Goal: Check status

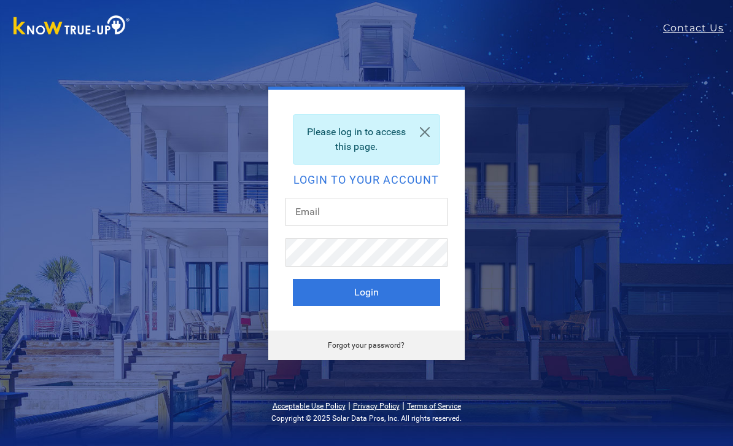
scroll to position [107, 0]
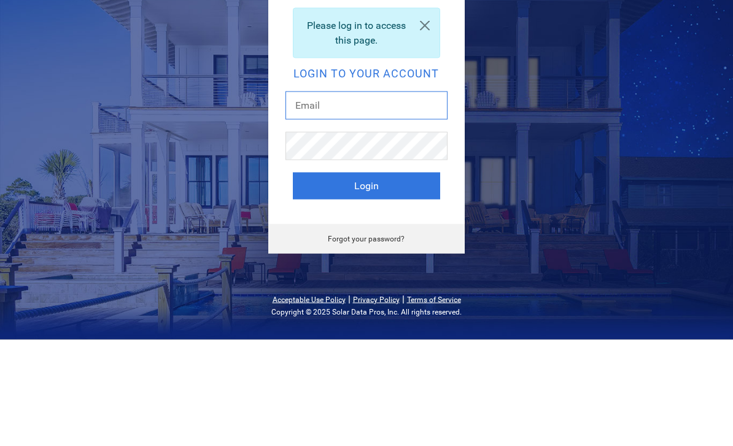
type input "[PERSON_NAME][EMAIL_ADDRESS][DOMAIN_NAME]"
click at [366, 279] on button "Login" at bounding box center [366, 292] width 147 height 27
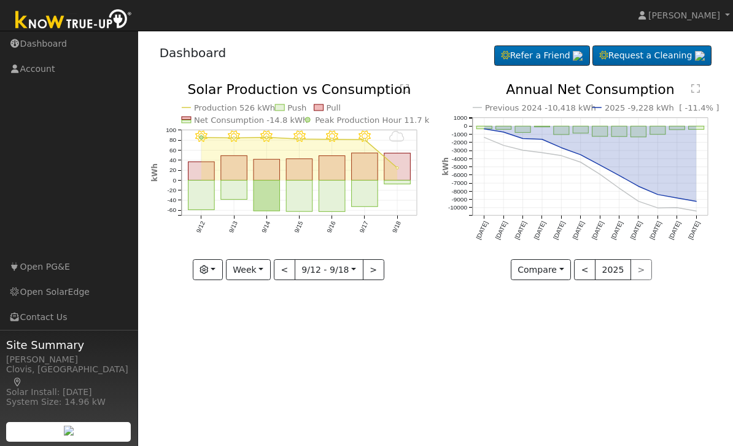
click at [399, 170] on rect "onclick=""" at bounding box center [398, 166] width 26 height 27
type input "[DATE]"
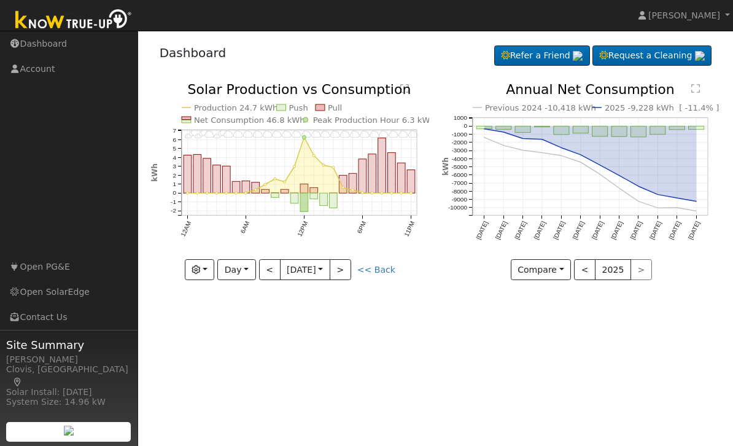
click at [211, 268] on button "button" at bounding box center [200, 269] width 30 height 21
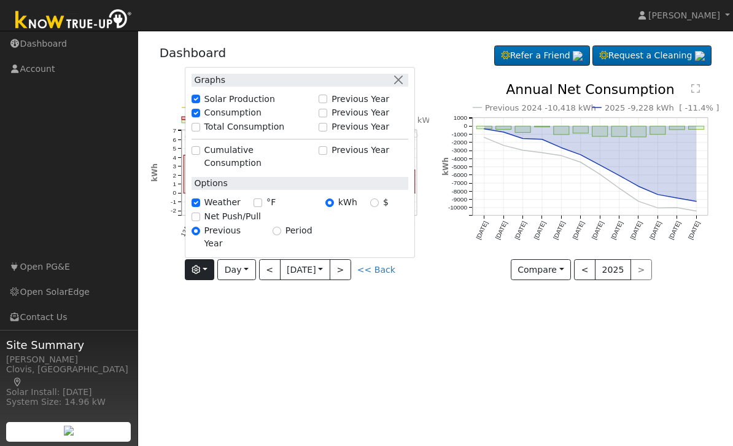
click at [238, 223] on label "Net Push/Pull" at bounding box center [233, 216] width 57 height 13
click at [200, 221] on input "Net Push/Pull" at bounding box center [196, 217] width 9 height 9
checkbox input "true"
click at [391, 318] on div "User Profile First name Last name Email Email Notifications No Emails No Emails…" at bounding box center [435, 238] width 595 height 415
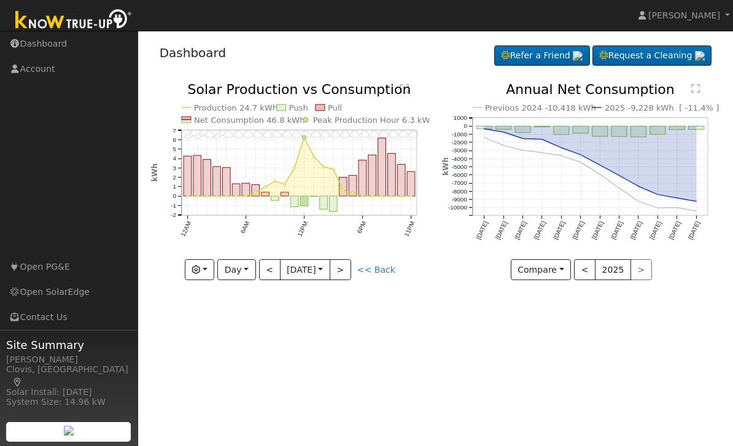
click at [247, 274] on button "Day" at bounding box center [236, 269] width 38 height 21
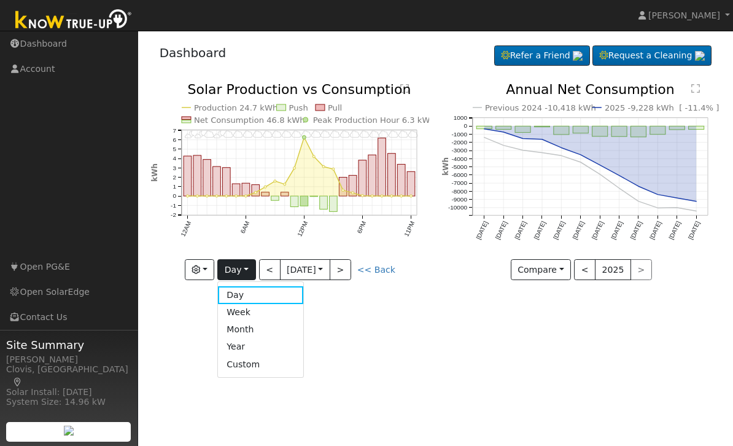
click at [259, 312] on link "Week" at bounding box center [260, 312] width 85 height 17
type input "2025-09-12"
